Goal: Information Seeking & Learning: Learn about a topic

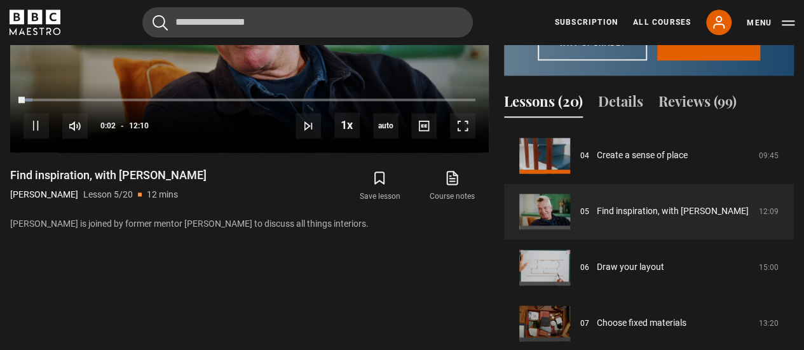
scroll to position [731, 0]
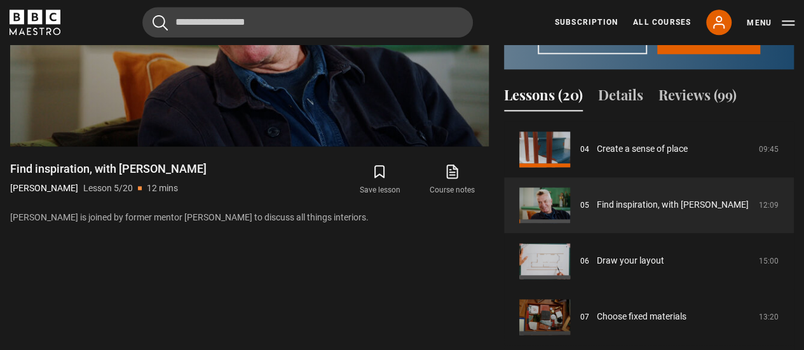
click at [695, 212] on link "Find inspiration, with [PERSON_NAME]" at bounding box center [673, 204] width 152 height 13
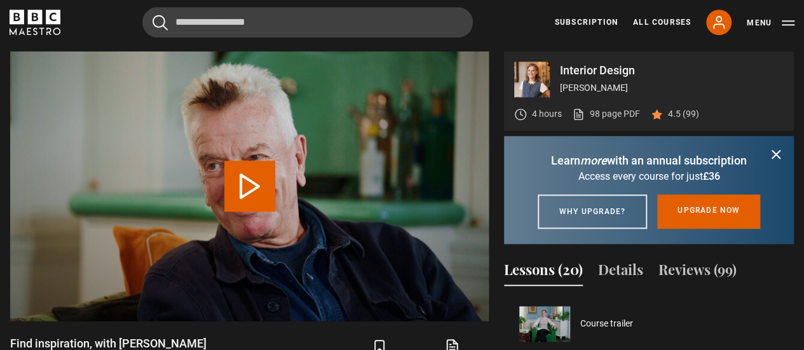
scroll to position [224, 0]
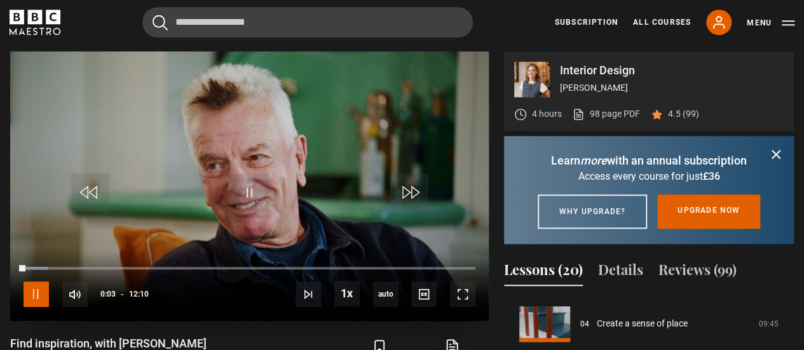
click at [37, 292] on span "Video Player" at bounding box center [36, 294] width 25 height 25
click at [467, 299] on span "Video Player" at bounding box center [462, 294] width 25 height 25
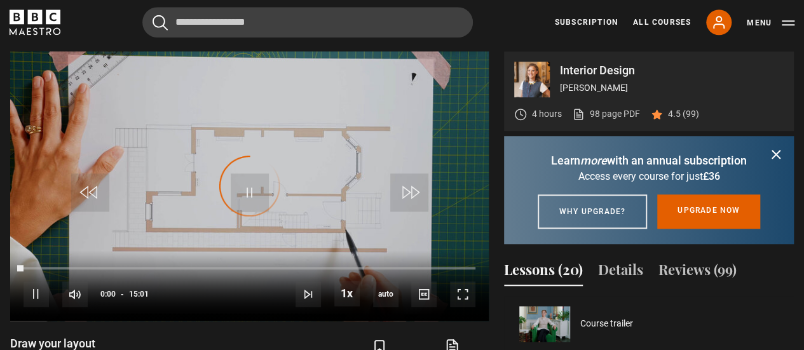
scroll to position [280, 0]
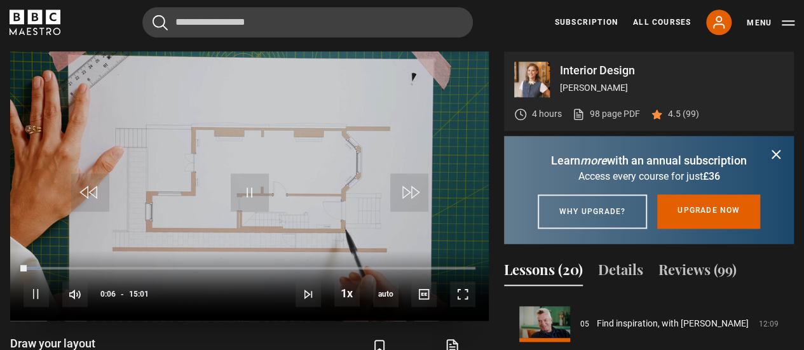
click at [299, 147] on video "Video Player" at bounding box center [249, 185] width 479 height 269
click at [254, 190] on span "Video Player" at bounding box center [250, 192] width 38 height 38
click at [461, 290] on span "Video Player" at bounding box center [462, 294] width 25 height 25
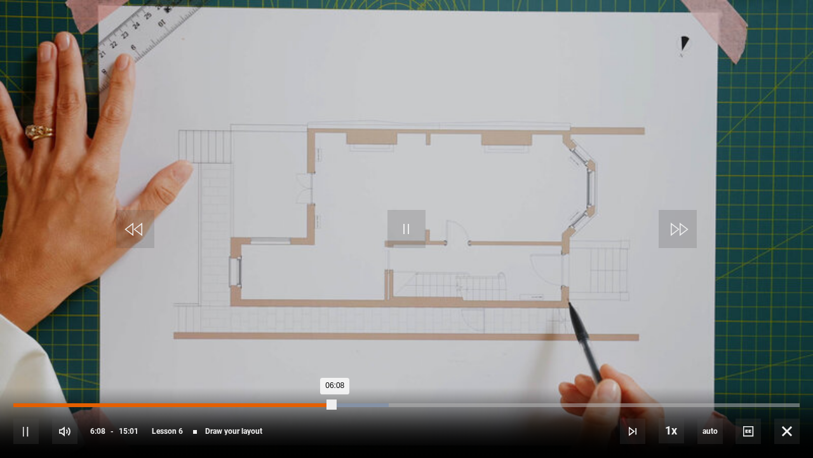
click at [324, 350] on div "Loaded : 47.72% 05:55 06:08" at bounding box center [406, 405] width 787 height 4
click at [319, 350] on div "05:57" at bounding box center [169, 405] width 312 height 4
click at [314, 350] on div "05:52" at bounding box center [167, 405] width 308 height 4
click at [303, 350] on div "05:45" at bounding box center [164, 405] width 302 height 4
click at [289, 350] on div "10s Skip Back 10 seconds Pause 10s Skip Forward 10 seconds Loaded : 44.40% 05:1…" at bounding box center [406, 422] width 813 height 71
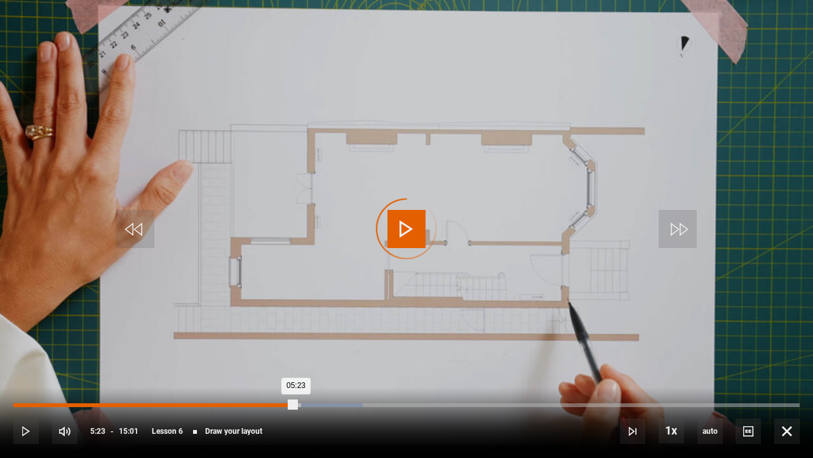
click at [296, 350] on div "Loaded : 44.40% 05:23 05:23" at bounding box center [406, 405] width 787 height 4
click at [282, 350] on div "05:07" at bounding box center [283, 405] width 2 height 4
click at [262, 350] on div "Loaded : 41.62% 04:46 05:10" at bounding box center [406, 405] width 787 height 4
click at [240, 350] on div "04:20" at bounding box center [127, 405] width 228 height 4
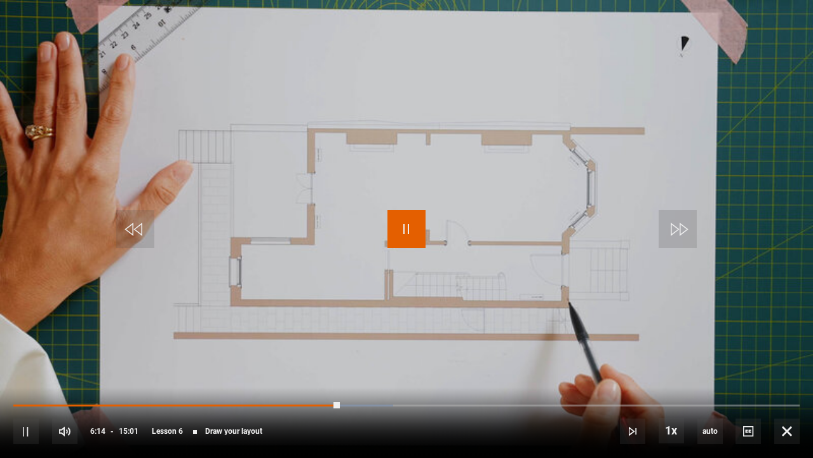
click at [412, 229] on span "Video Player" at bounding box center [407, 229] width 38 height 38
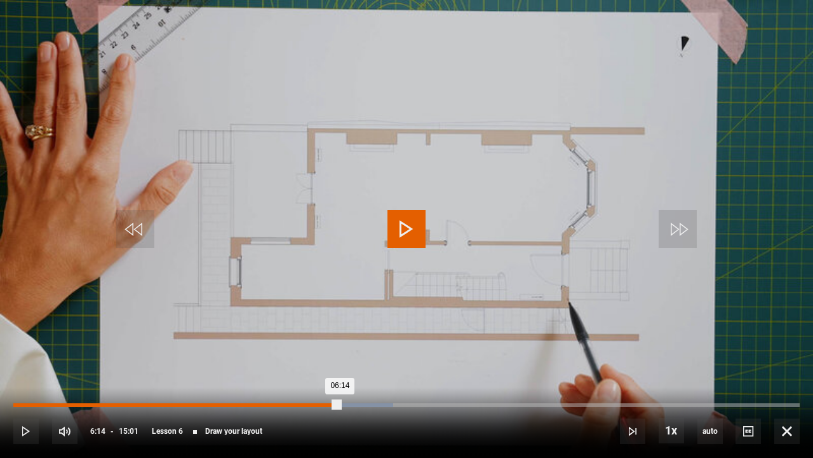
click at [334, 350] on div "06:14" at bounding box center [176, 405] width 327 height 4
click at [329, 350] on div "06:07" at bounding box center [171, 405] width 316 height 4
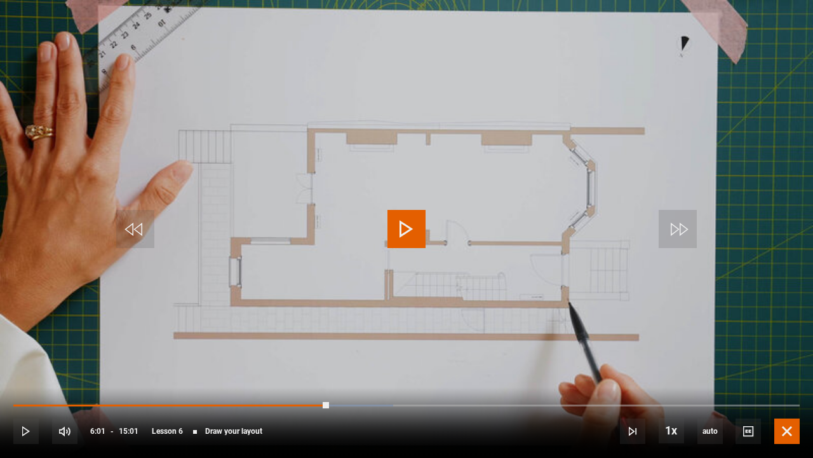
click at [798, 350] on span "Video Player" at bounding box center [787, 430] width 25 height 25
